Goal: Task Accomplishment & Management: Complete application form

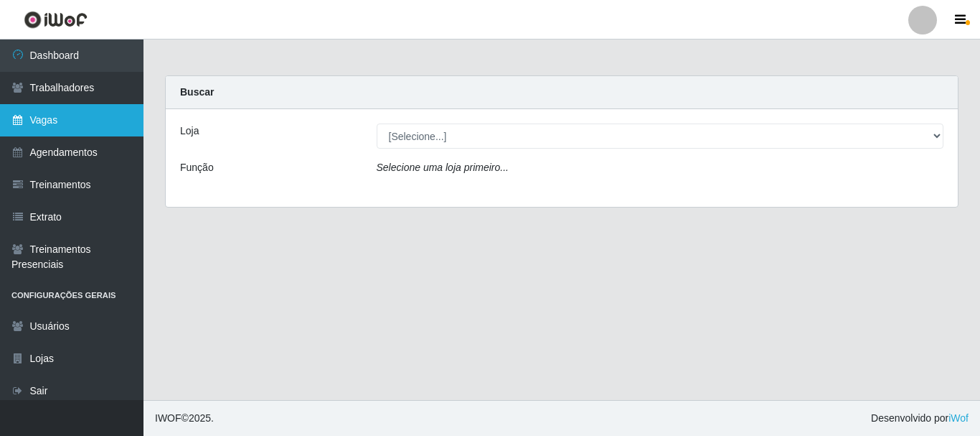
click at [70, 118] on link "Vagas" at bounding box center [72, 120] width 144 height 32
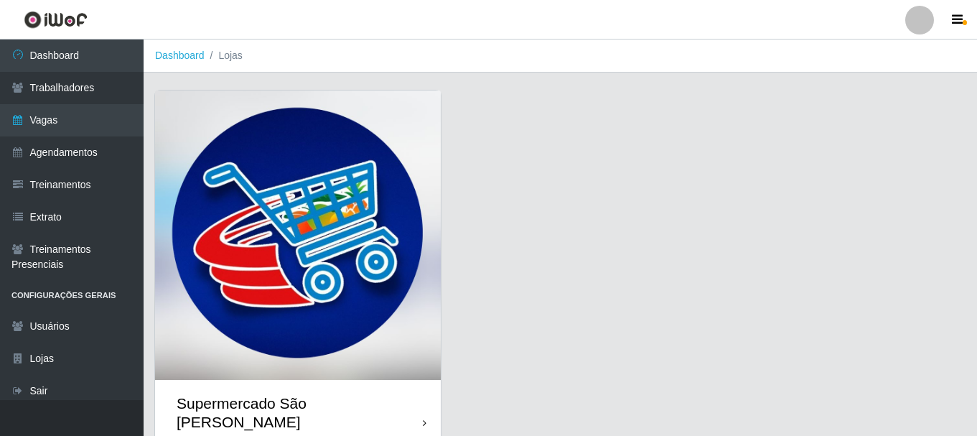
click at [234, 250] on img at bounding box center [298, 234] width 286 height 289
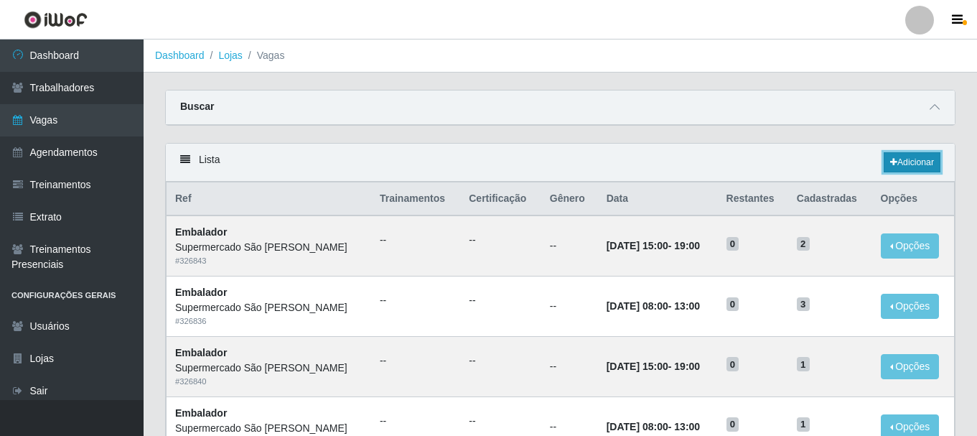
click at [906, 163] on link "Adicionar" at bounding box center [911, 162] width 57 height 20
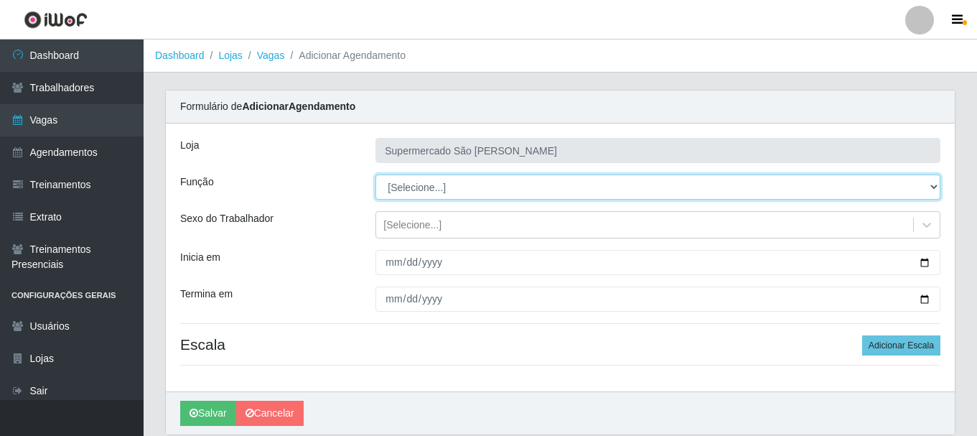
click at [442, 187] on select "[Selecione...] ASG ASG + ASG ++ Embalador Embalador + Embalador ++" at bounding box center [657, 186] width 565 height 25
select select "1"
click at [375, 174] on select "[Selecione...] ASG ASG + ASG ++ Embalador Embalador + Embalador ++" at bounding box center [657, 186] width 565 height 25
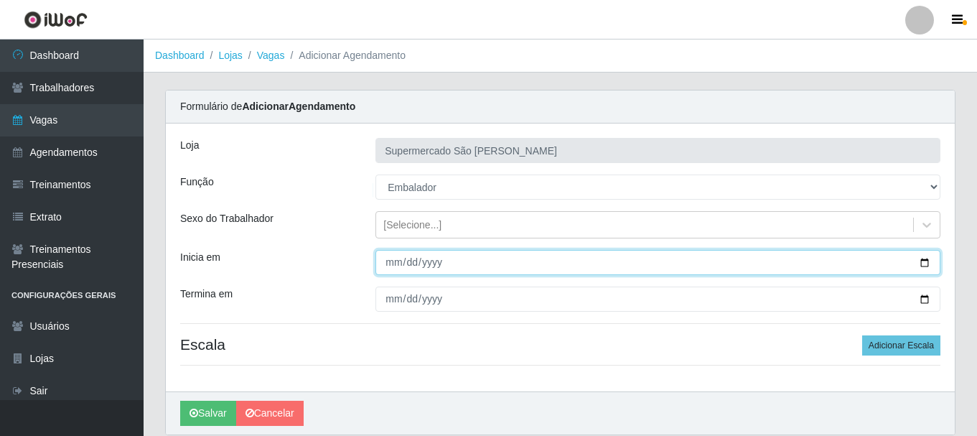
click at [388, 268] on input "Inicia em" at bounding box center [657, 262] width 565 height 25
type input "0025-08-17"
type input "[DATE]"
click at [180, 400] on button "Salvar" at bounding box center [208, 412] width 56 height 25
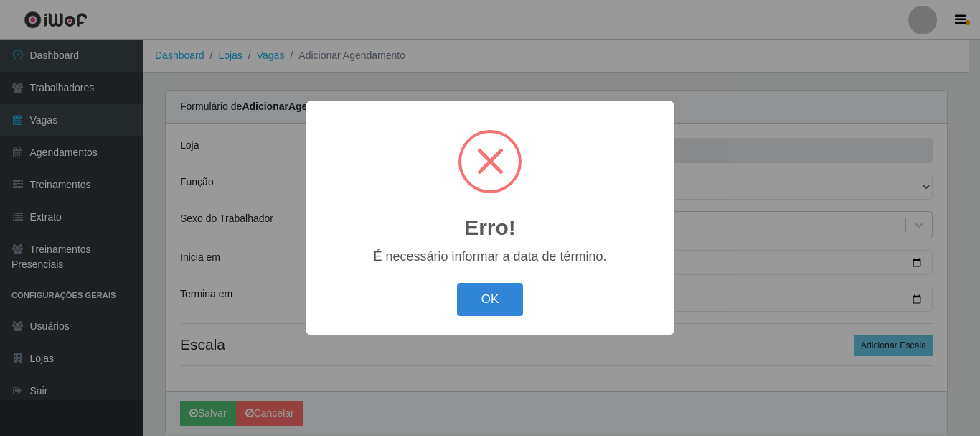
click at [498, 312] on button "OK" at bounding box center [490, 300] width 67 height 34
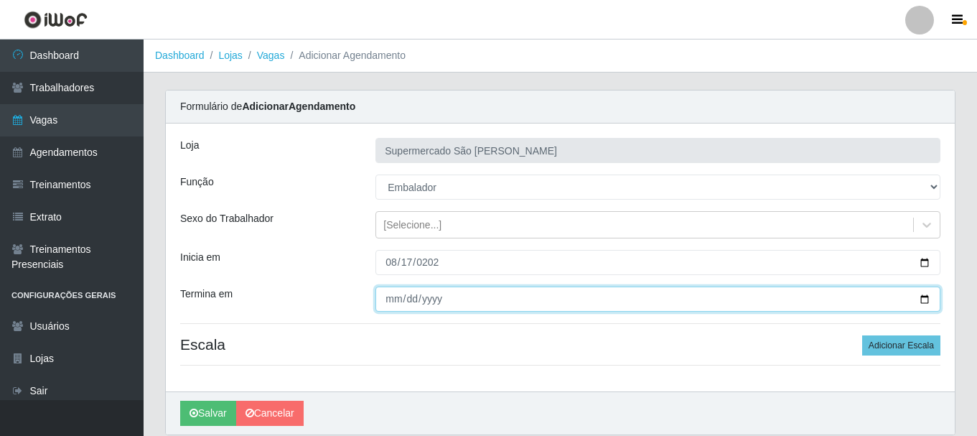
click at [385, 299] on input "Termina em" at bounding box center [657, 298] width 565 height 25
type input "[DATE]"
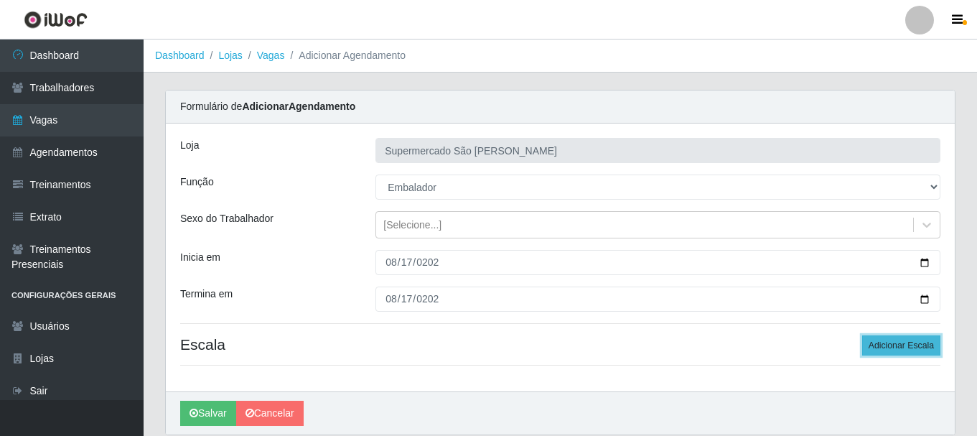
click at [900, 344] on button "Adicionar Escala" at bounding box center [901, 345] width 78 height 20
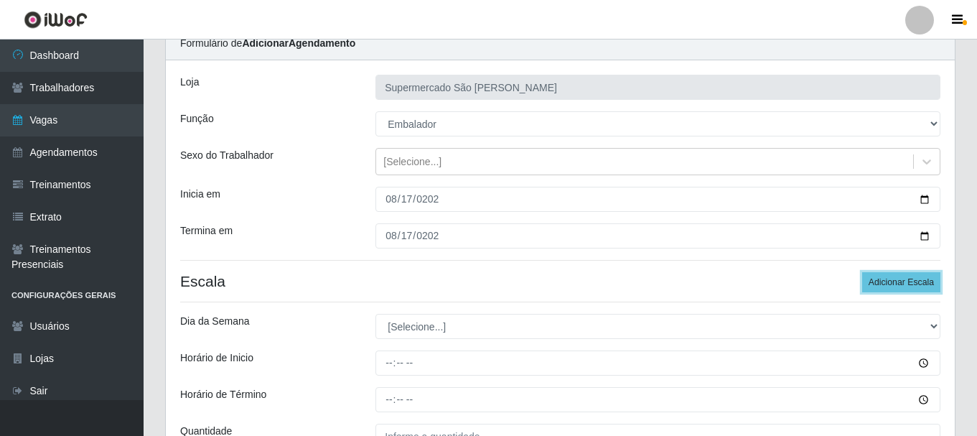
scroll to position [144, 0]
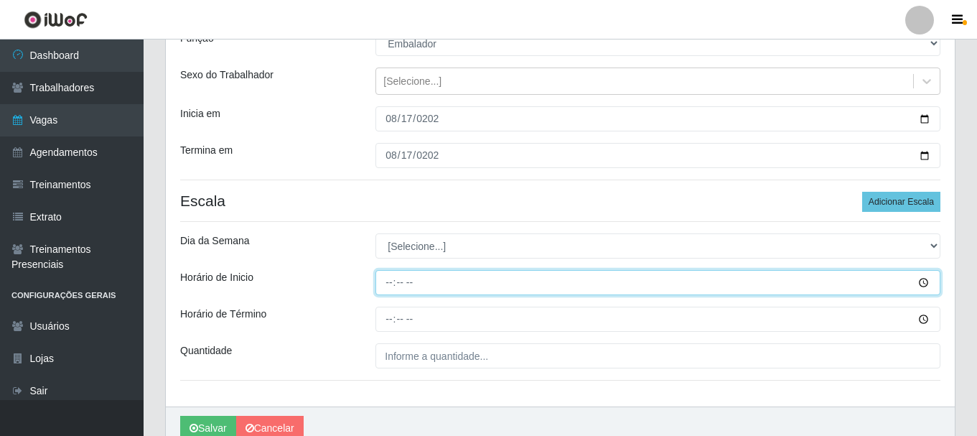
click at [390, 277] on input "Horário de Inicio" at bounding box center [657, 282] width 565 height 25
type input "08:00"
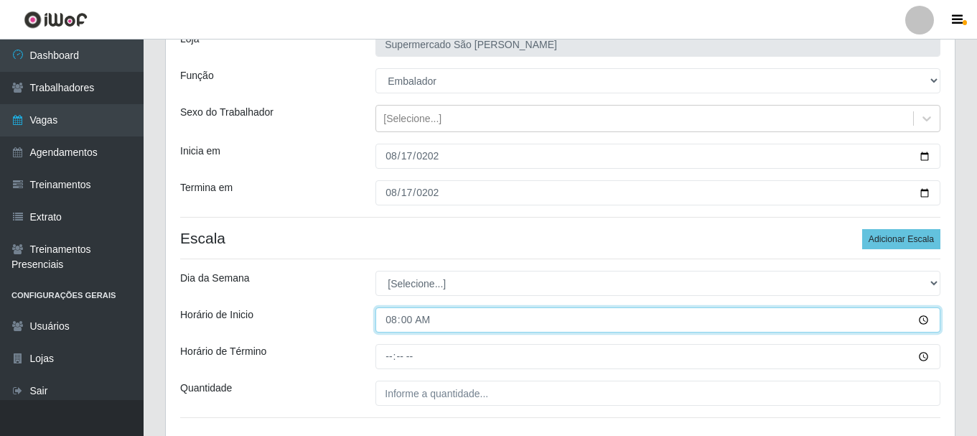
scroll to position [72, 0]
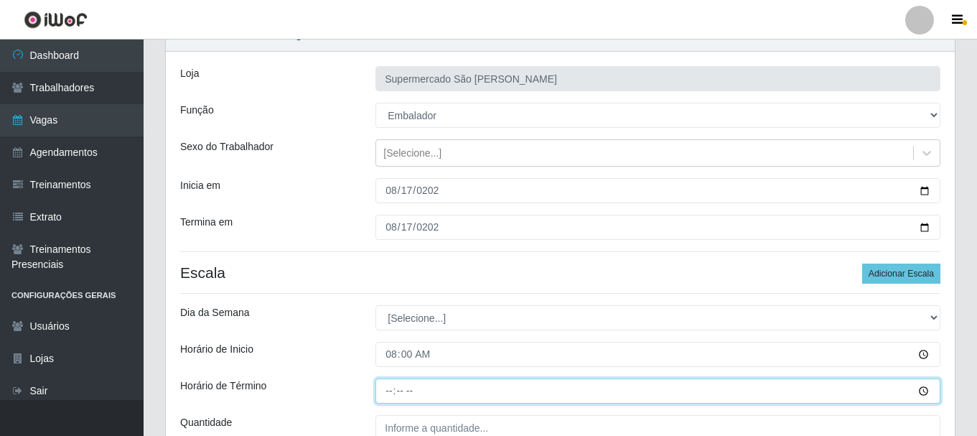
click at [386, 391] on input "Horário de Término" at bounding box center [657, 390] width 565 height 25
type input "13:00"
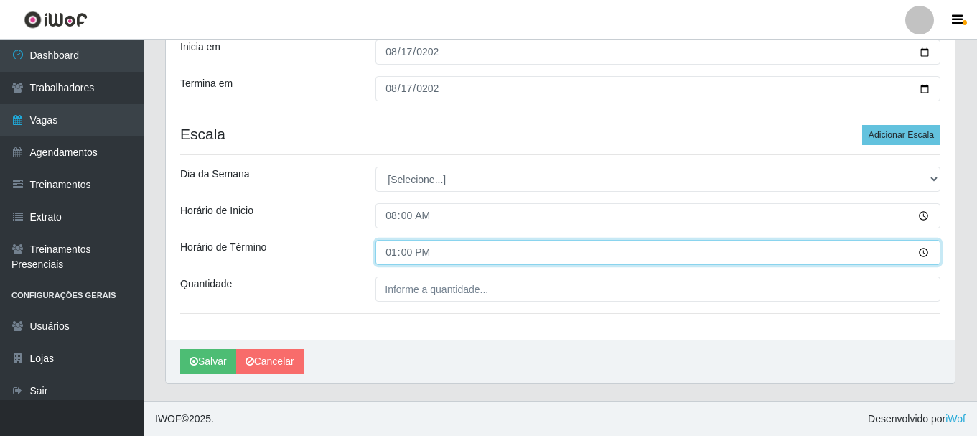
scroll to position [211, 0]
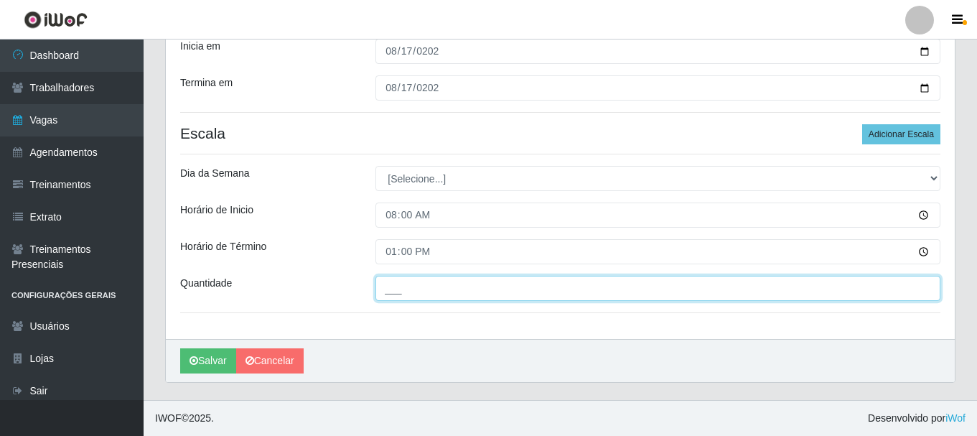
click at [413, 291] on input "___" at bounding box center [657, 288] width 565 height 25
type input "2__"
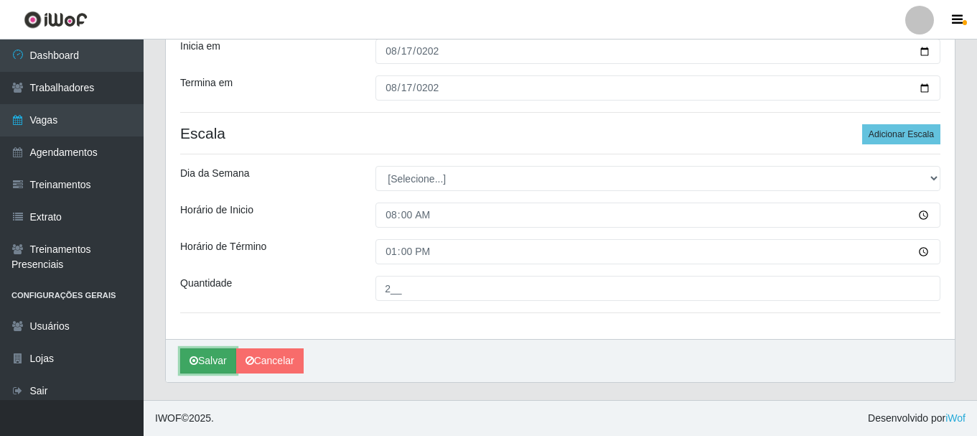
click at [220, 361] on button "Salvar" at bounding box center [208, 360] width 56 height 25
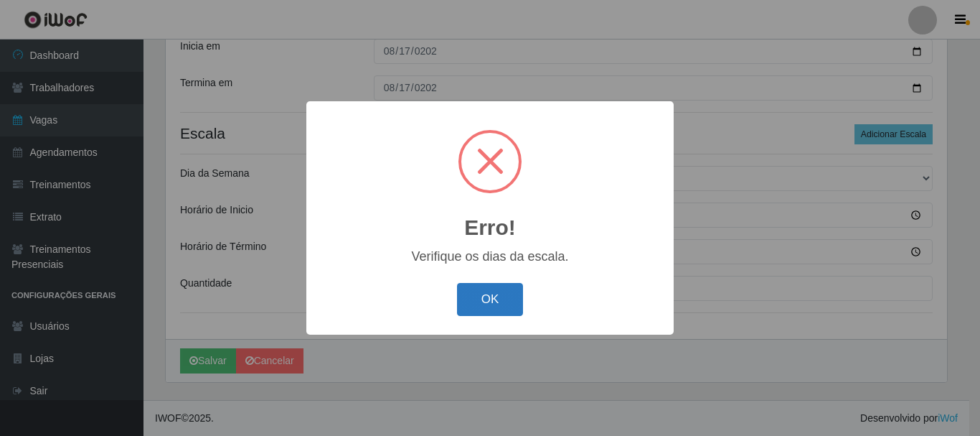
click at [477, 311] on button "OK" at bounding box center [490, 300] width 67 height 34
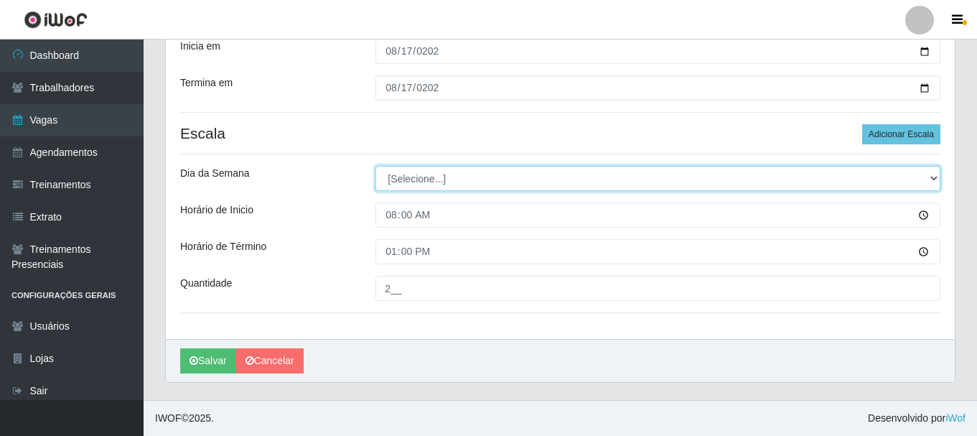
click at [471, 177] on select "[Selecione...] Segunda Terça Quarta Quinta Sexta Sábado Domingo" at bounding box center [657, 178] width 565 height 25
select select "0"
click at [375, 166] on select "[Selecione...] Segunda Terça Quarta Quinta Sexta Sábado Domingo" at bounding box center [657, 178] width 565 height 25
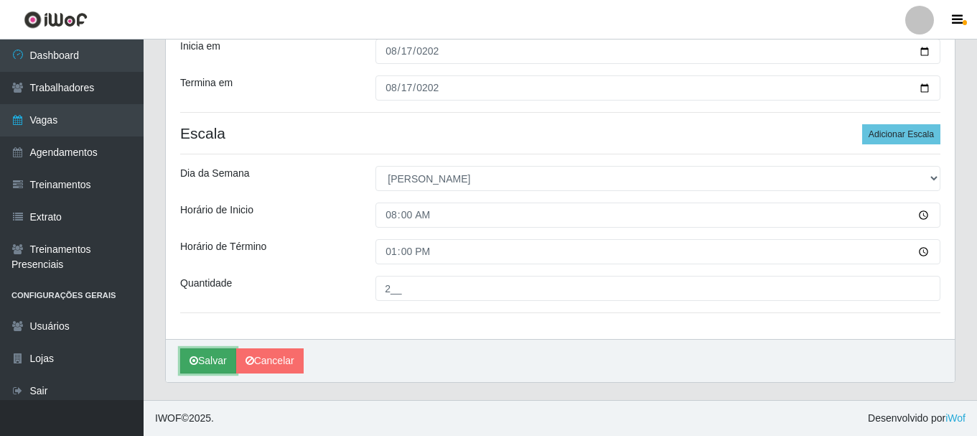
click at [210, 365] on button "Salvar" at bounding box center [208, 360] width 56 height 25
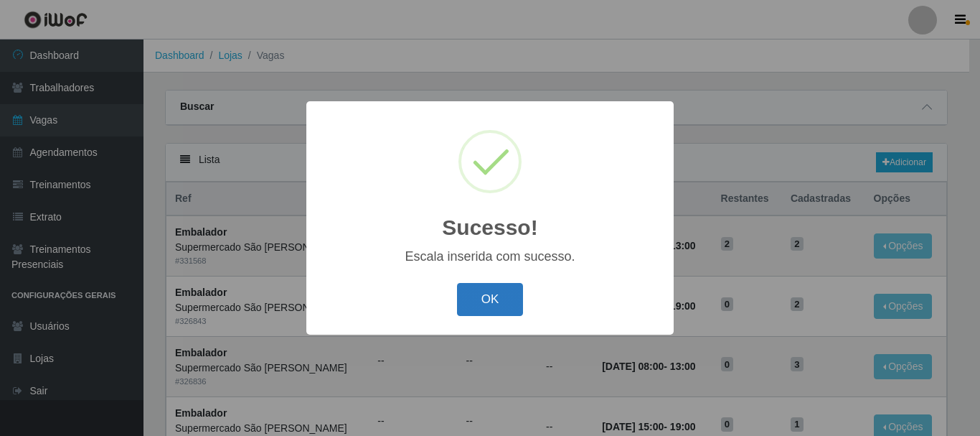
click at [501, 301] on button "OK" at bounding box center [490, 300] width 67 height 34
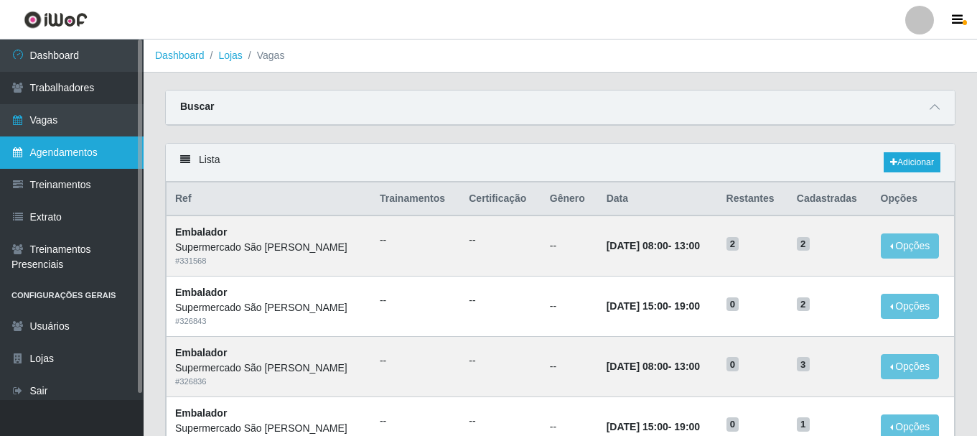
click at [67, 156] on link "Agendamentos" at bounding box center [72, 152] width 144 height 32
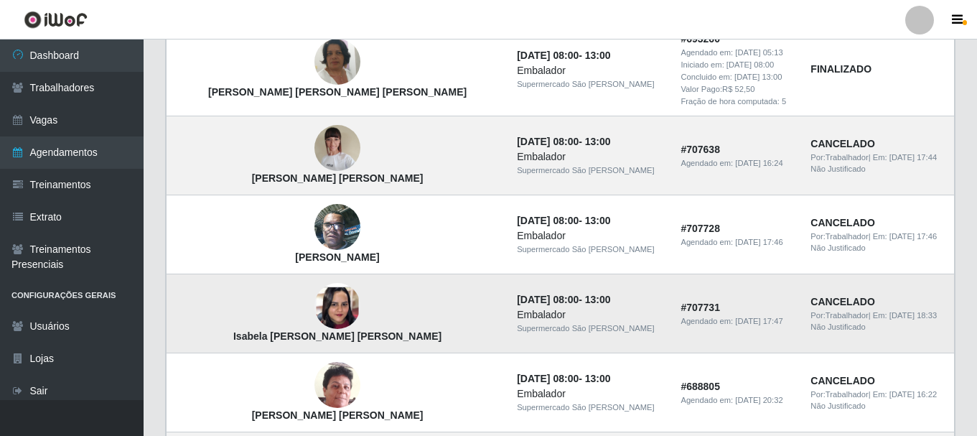
scroll to position [431, 0]
